Goal: Task Accomplishment & Management: Manage account settings

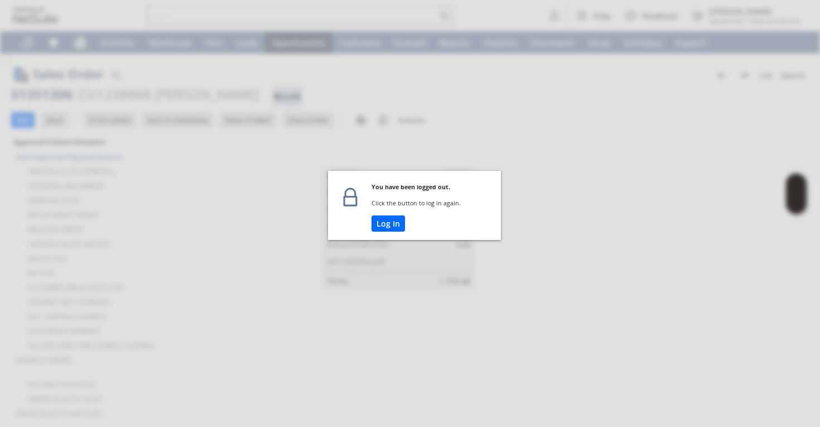
scroll to position [732, 0]
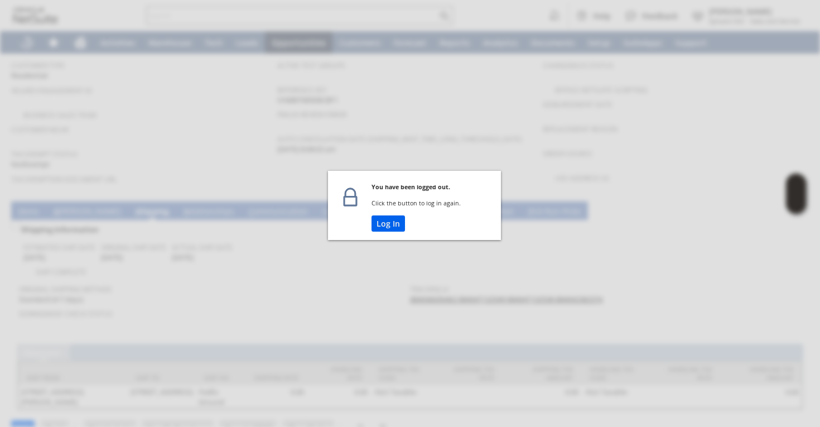
click at [392, 226] on button "Log In" at bounding box center [388, 223] width 33 height 16
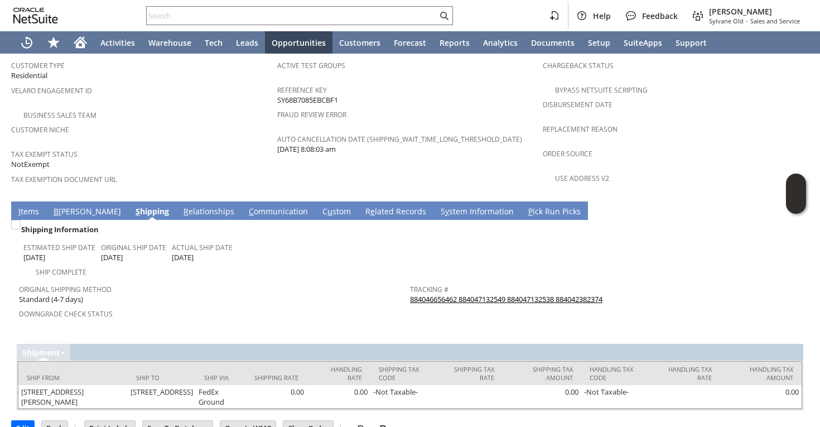
click at [32, 206] on link "I tems" at bounding box center [29, 212] width 26 height 12
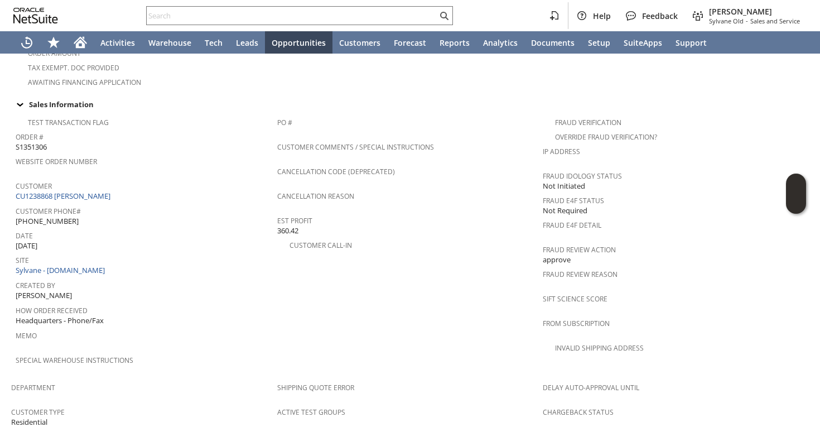
scroll to position [390, 0]
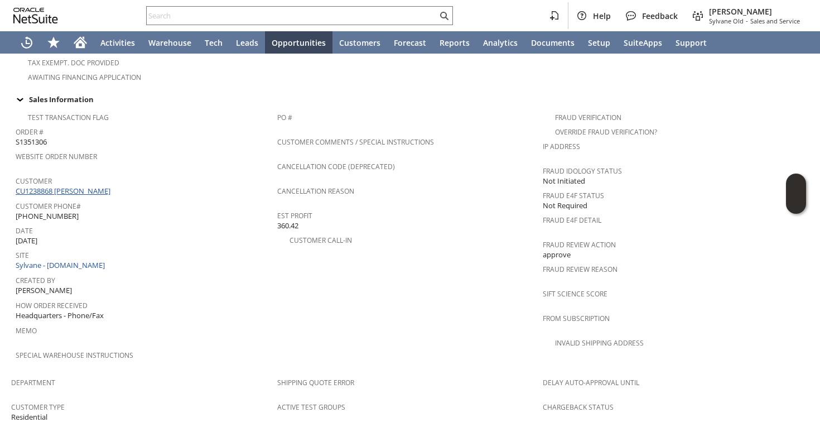
click at [82, 186] on link "CU1238868 [PERSON_NAME]" at bounding box center [65, 191] width 98 height 10
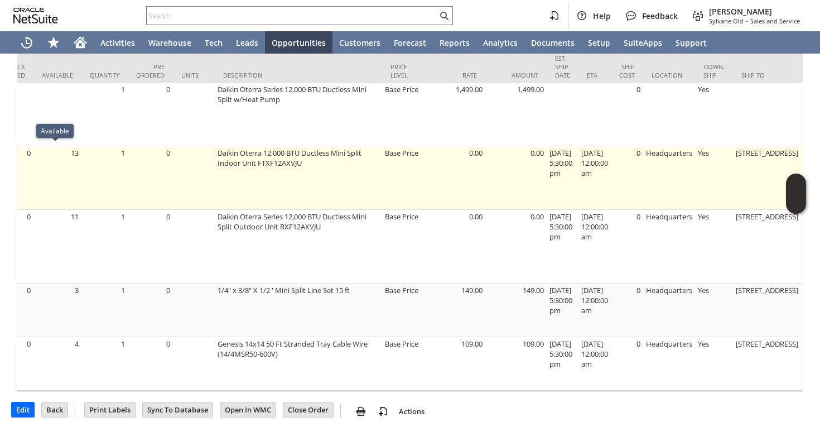
scroll to position [989, 0]
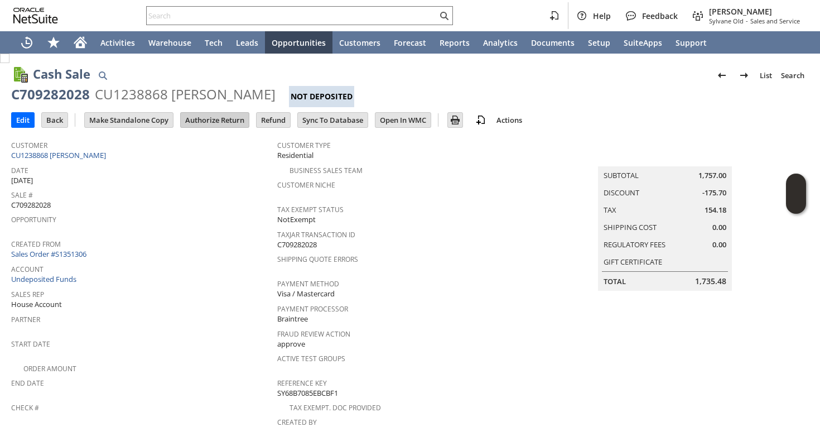
click at [217, 122] on input "Authorize Return" at bounding box center [215, 120] width 68 height 15
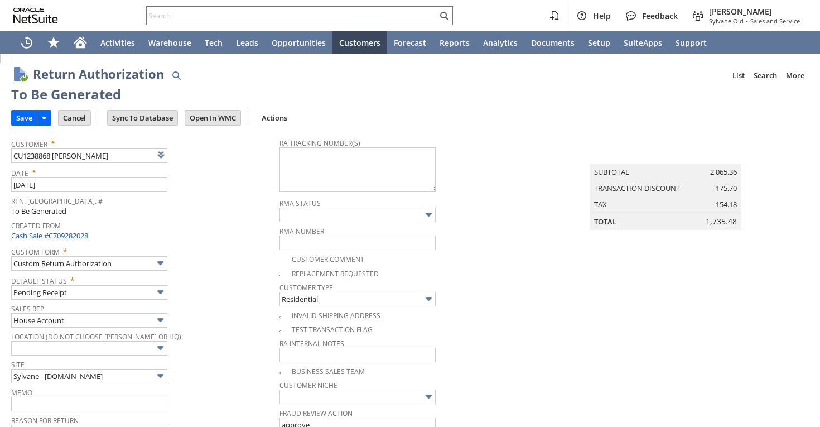
type input "Add"
type input "Copy Previous"
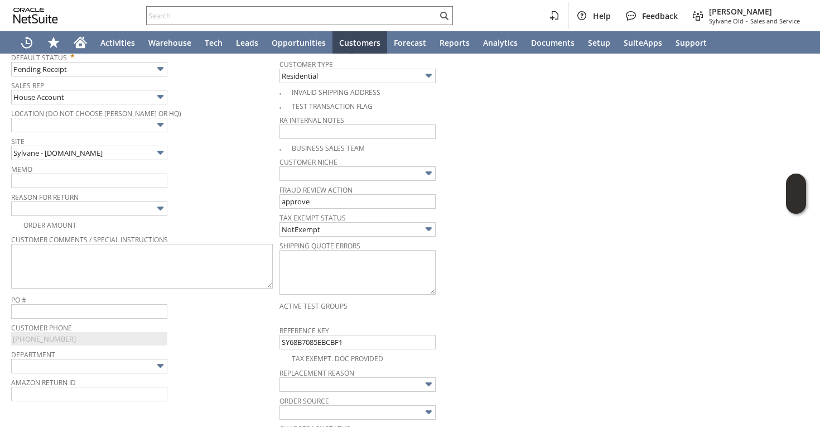
scroll to position [187, 0]
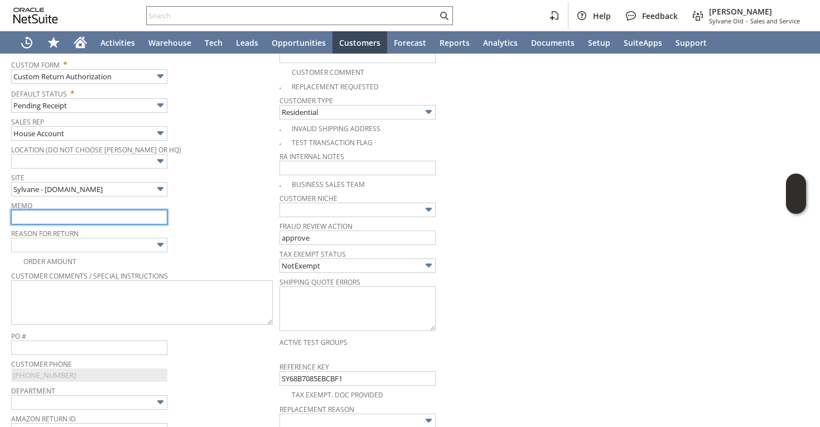
click at [81, 214] on input "text" at bounding box center [89, 217] width 156 height 15
click at [100, 213] on input "returnning for refund | ordered wrong product | Does not fit on their basement" at bounding box center [89, 217] width 156 height 15
drag, startPoint x: 58, startPoint y: 218, endPoint x: 210, endPoint y: 234, distance: 152.7
click at [210, 234] on tbody "Customer * CU1238868 Lee Mosbe List Search Date * 9/24/2025 Rtn. Auth. # To Be …" at bounding box center [145, 204] width 268 height 518
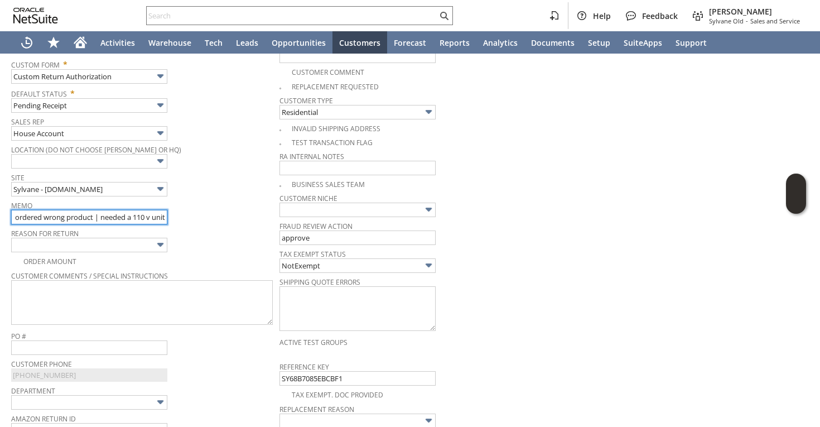
scroll to position [0, 81]
type input "returnning for refund | ordered wrong product | needed a 110 v unit"
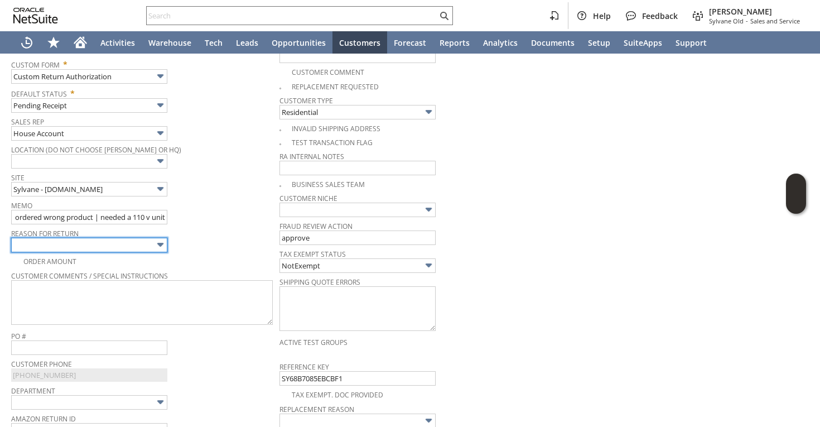
click at [149, 240] on input "text" at bounding box center [89, 245] width 156 height 15
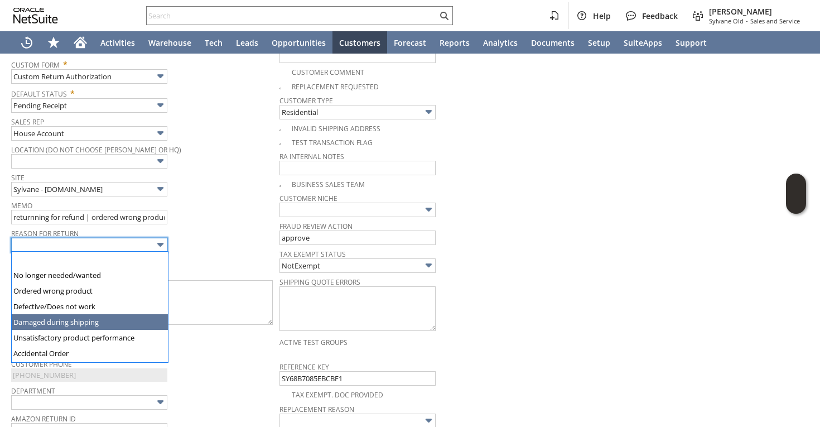
scroll to position [4, 0]
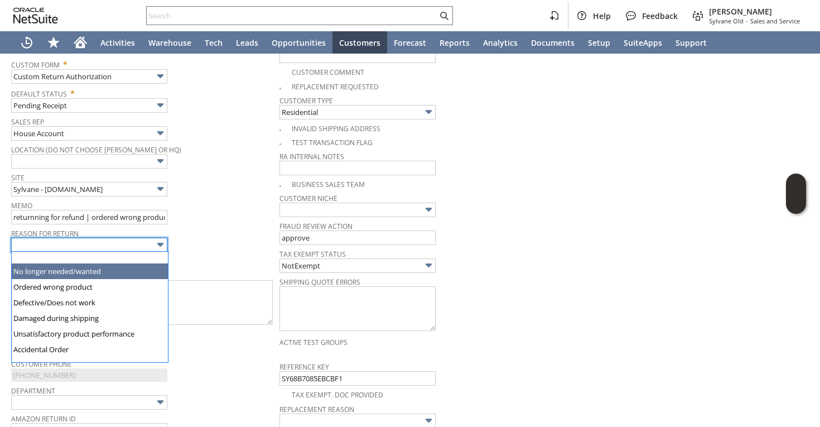
type input "No longer needed/wanted"
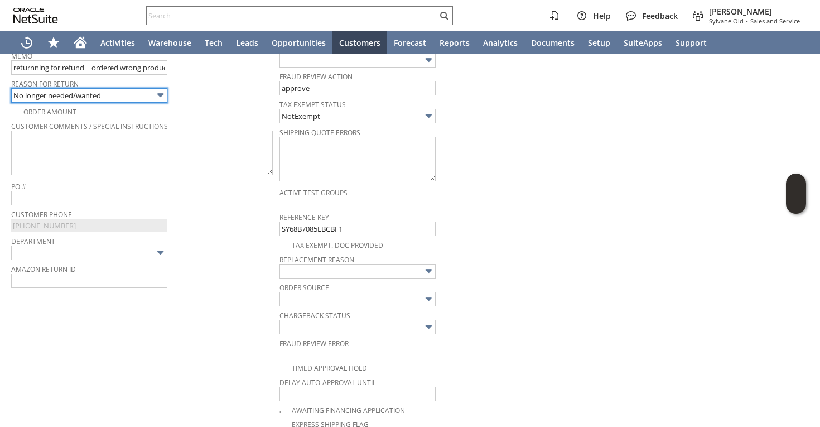
scroll to position [0, 0]
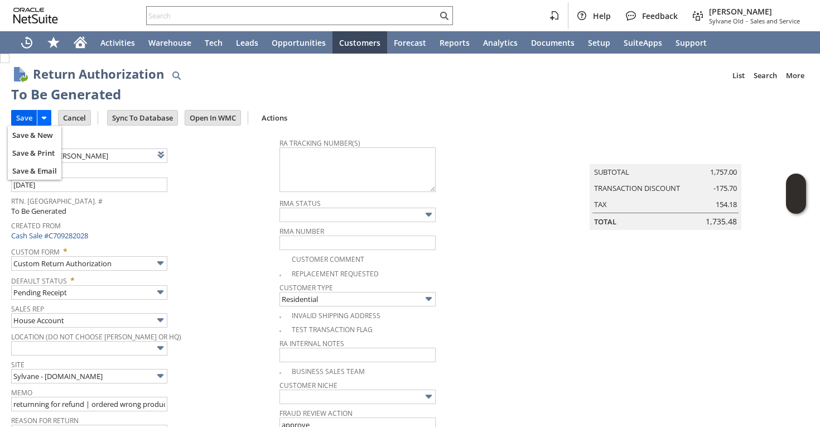
click at [28, 118] on input "Save" at bounding box center [24, 118] width 25 height 15
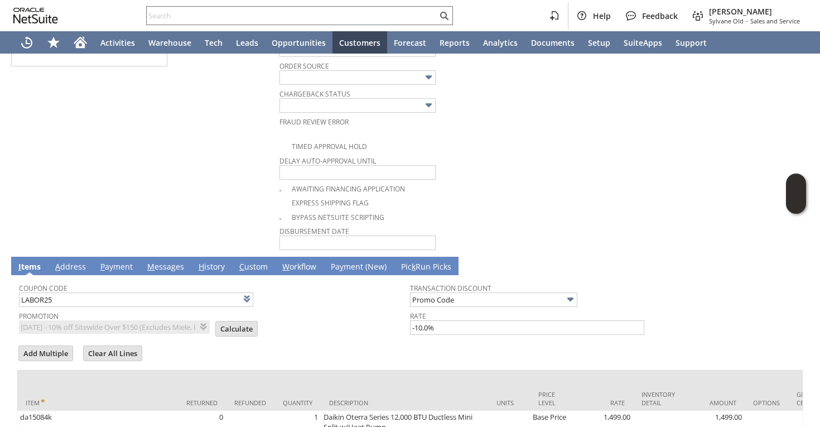
scroll to position [669, 0]
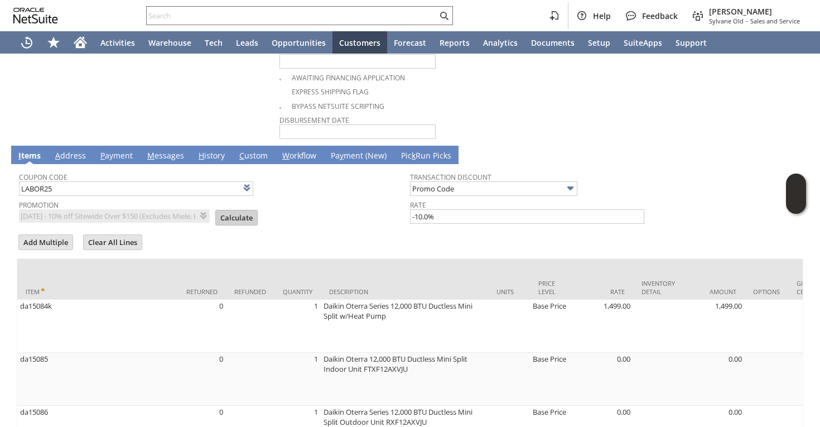
click at [231, 218] on input "Calculate" at bounding box center [236, 217] width 41 height 15
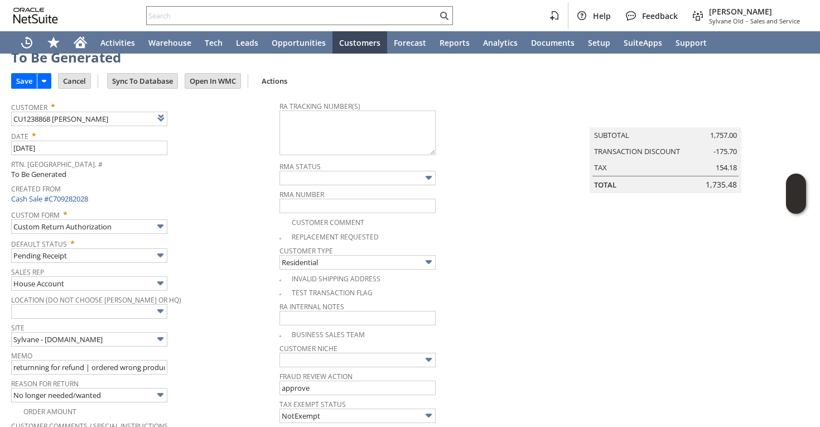
scroll to position [0, 0]
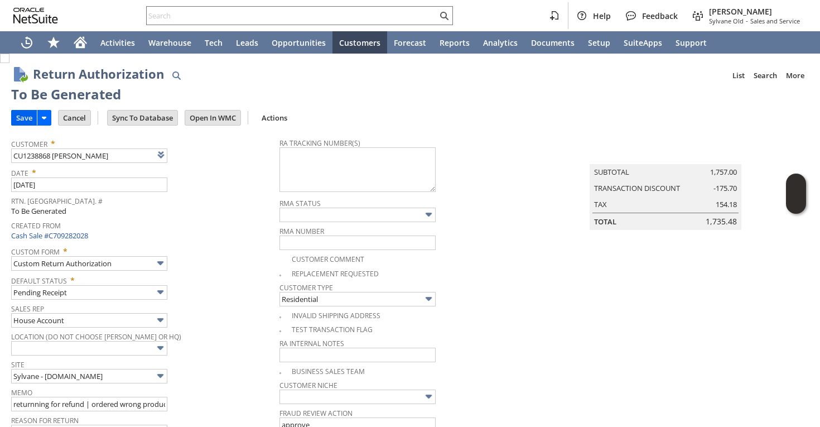
click at [16, 116] on input "Save" at bounding box center [24, 118] width 25 height 15
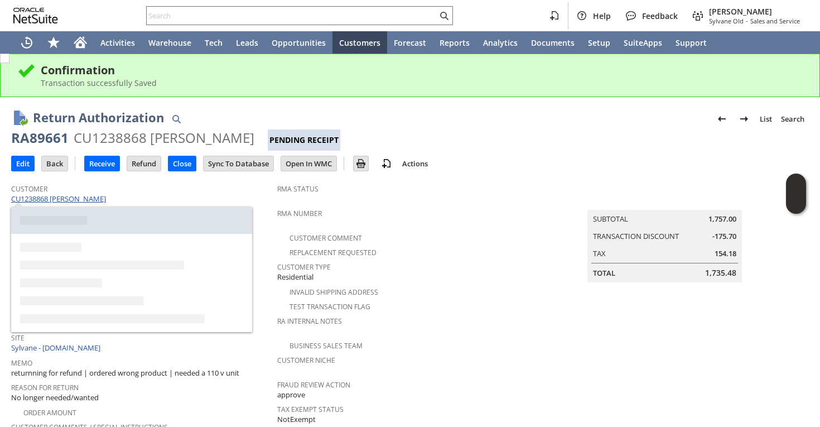
click at [78, 200] on link "CU1238868 [PERSON_NAME]" at bounding box center [60, 199] width 98 height 10
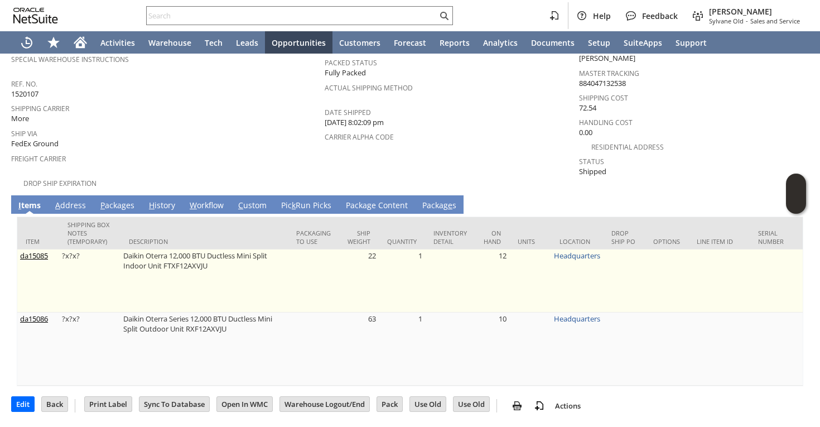
scroll to position [169, 0]
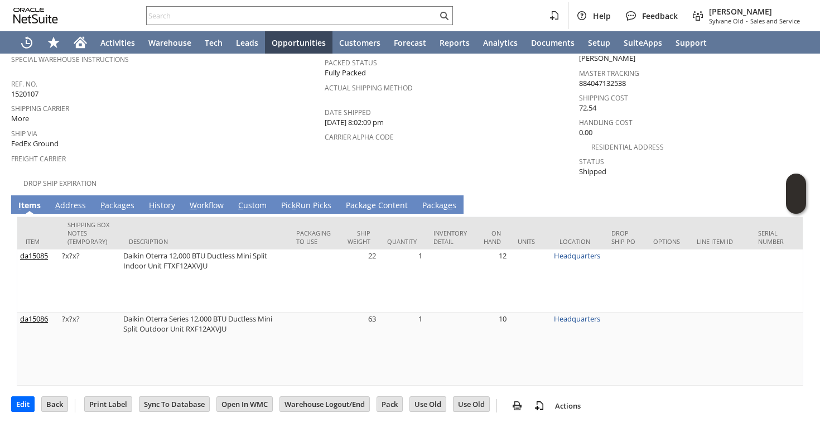
click at [111, 200] on link "P ackages" at bounding box center [118, 206] width 40 height 12
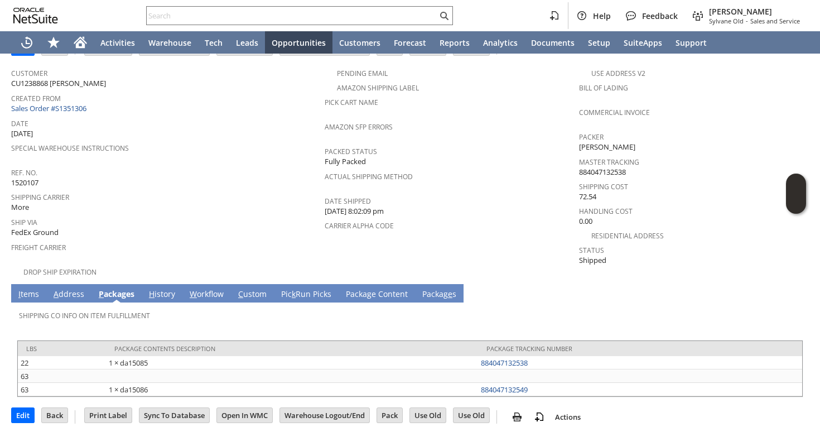
click at [24, 289] on link "I tems" at bounding box center [29, 295] width 26 height 12
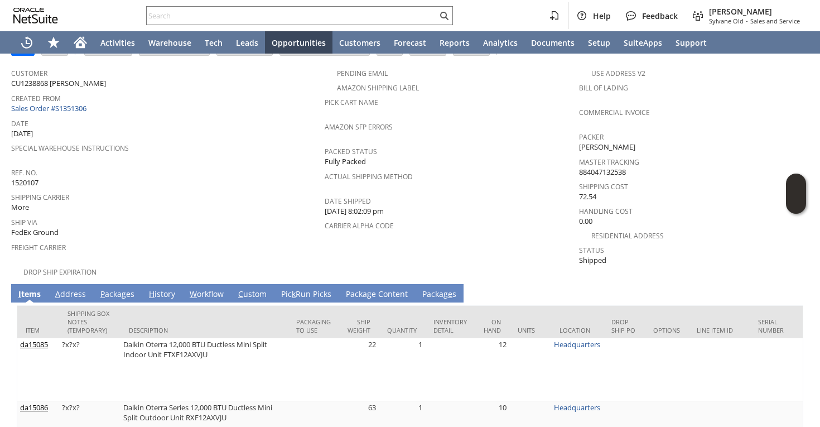
click at [81, 290] on link "A ddress" at bounding box center [70, 295] width 36 height 12
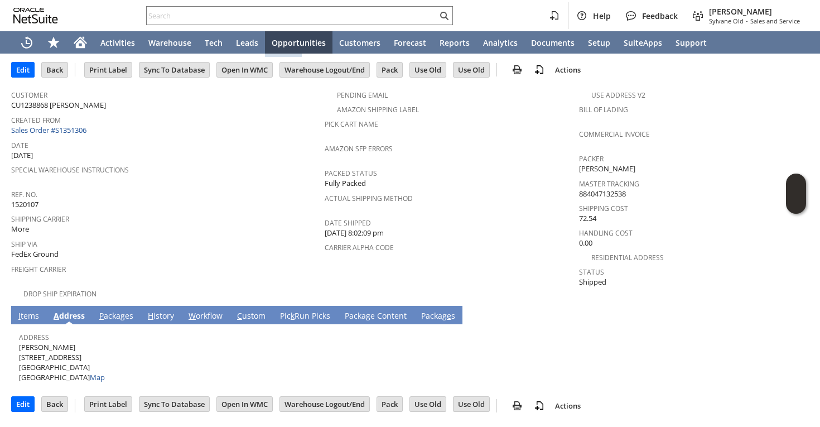
scroll to position [39, 0]
